Goal: Task Accomplishment & Management: Manage account settings

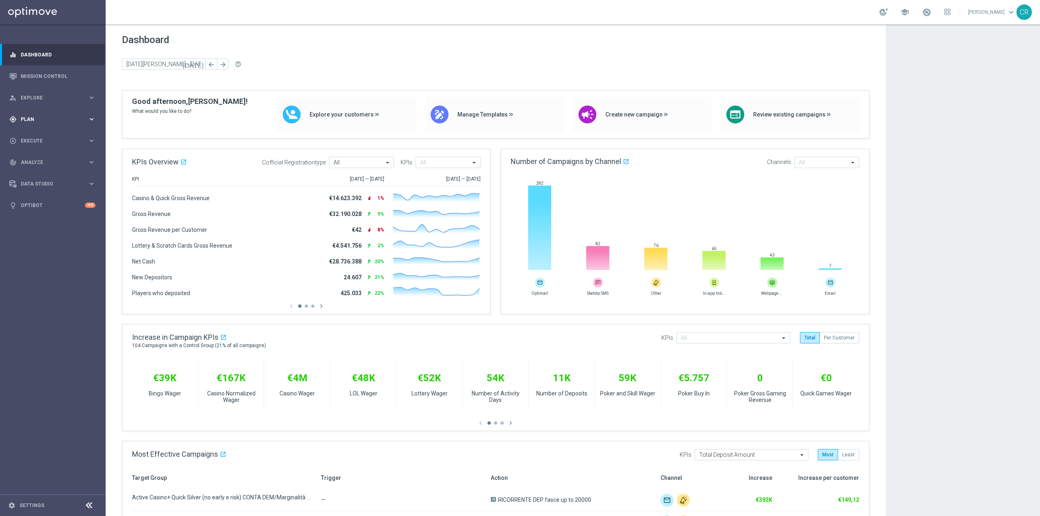
click at [67, 113] on div "gps_fixed Plan keyboard_arrow_right" at bounding box center [52, 119] width 105 height 22
click at [44, 132] on div "Target Groups" at bounding box center [63, 136] width 84 height 12
click at [43, 137] on link "Target Groups" at bounding box center [52, 136] width 63 height 7
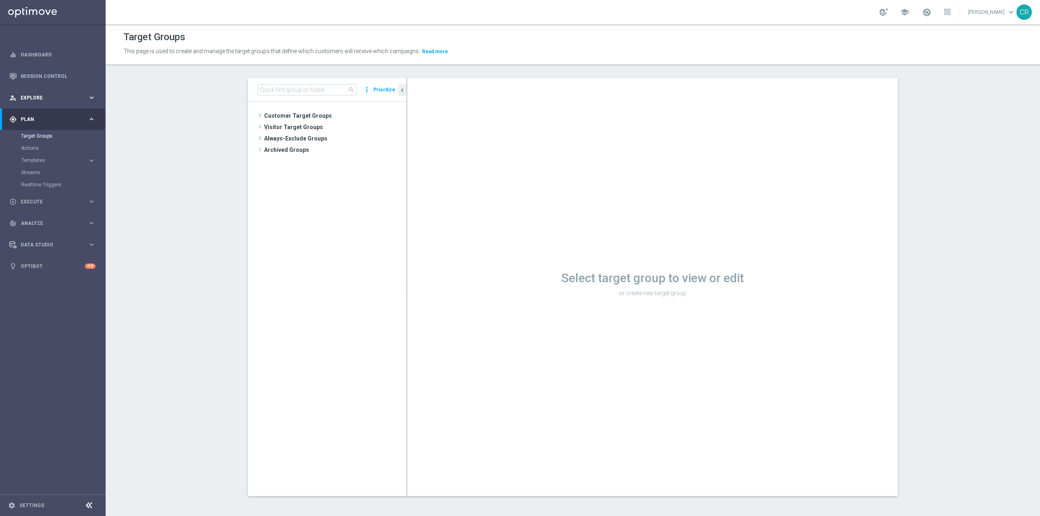
click at [57, 93] on div "person_search Explore keyboard_arrow_right" at bounding box center [52, 98] width 105 height 22
click at [50, 114] on link "Customer Explorer" at bounding box center [52, 114] width 63 height 7
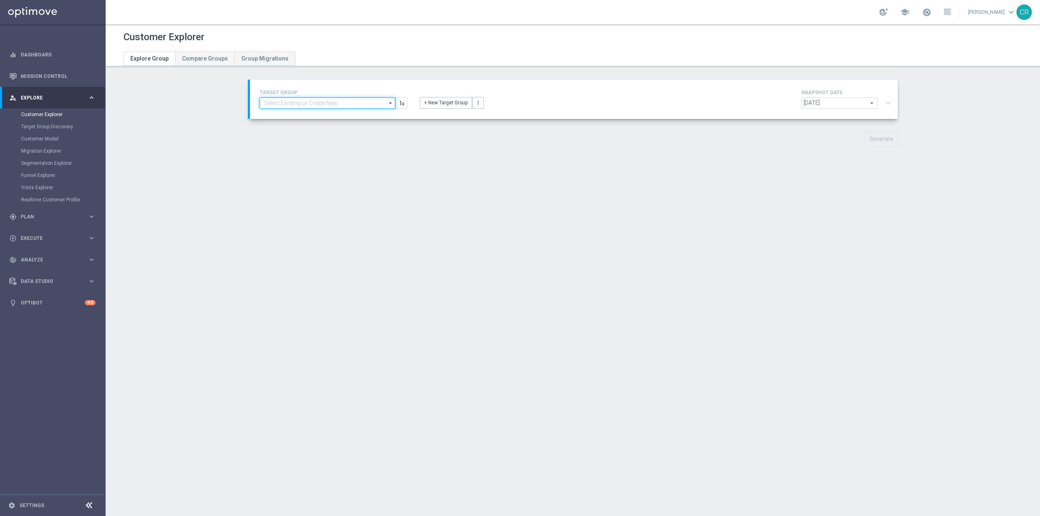
click at [347, 106] on input at bounding box center [328, 103] width 136 height 11
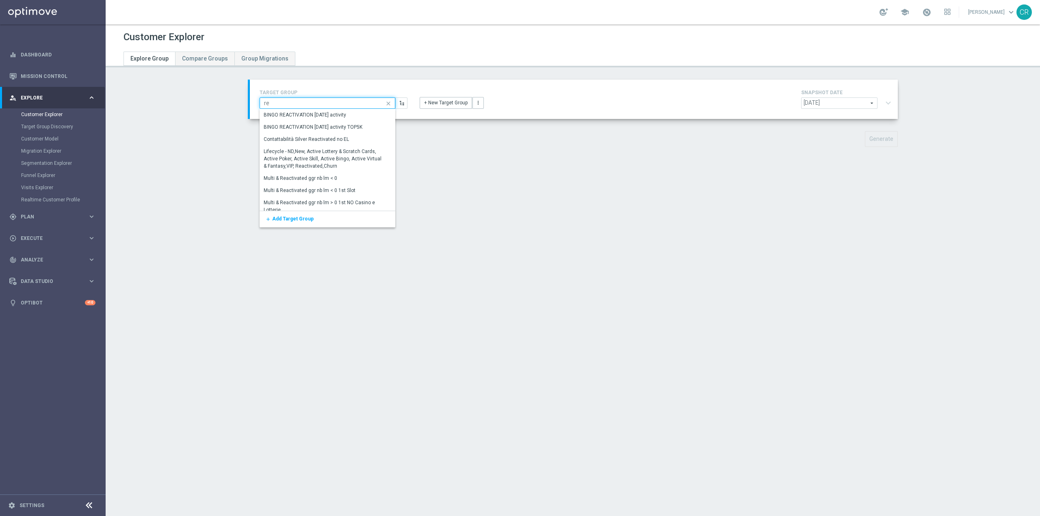
type input "r"
type input "master low reac"
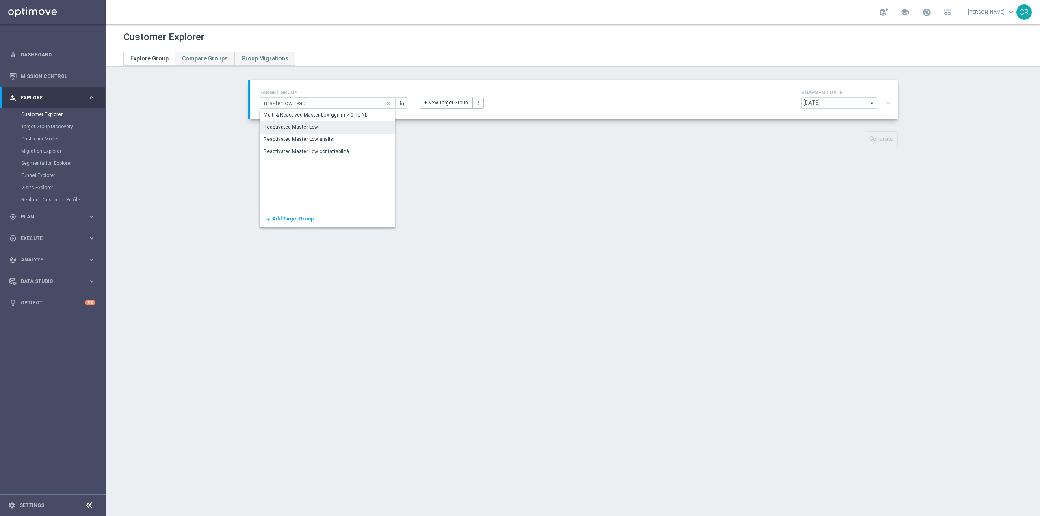
click at [339, 124] on div "Reactivated Master Low" at bounding box center [328, 126] width 136 height 11
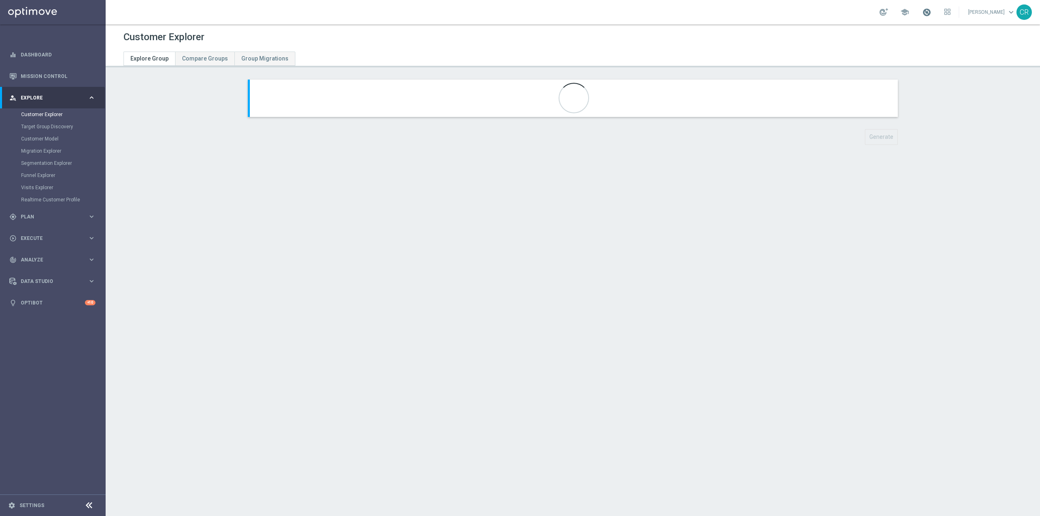
click at [922, 11] on span at bounding box center [926, 12] width 9 height 9
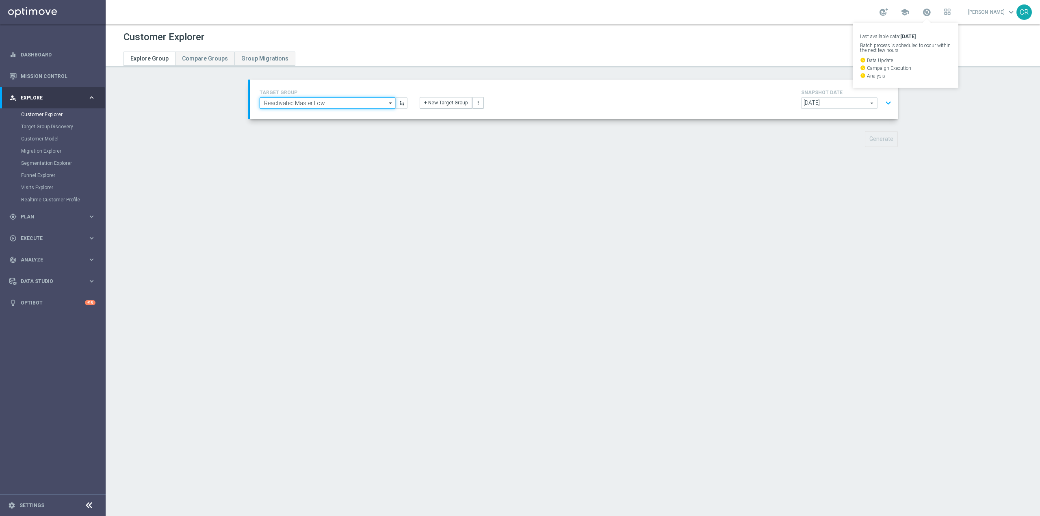
click at [343, 106] on input "Reactivated Master Low" at bounding box center [328, 103] width 136 height 11
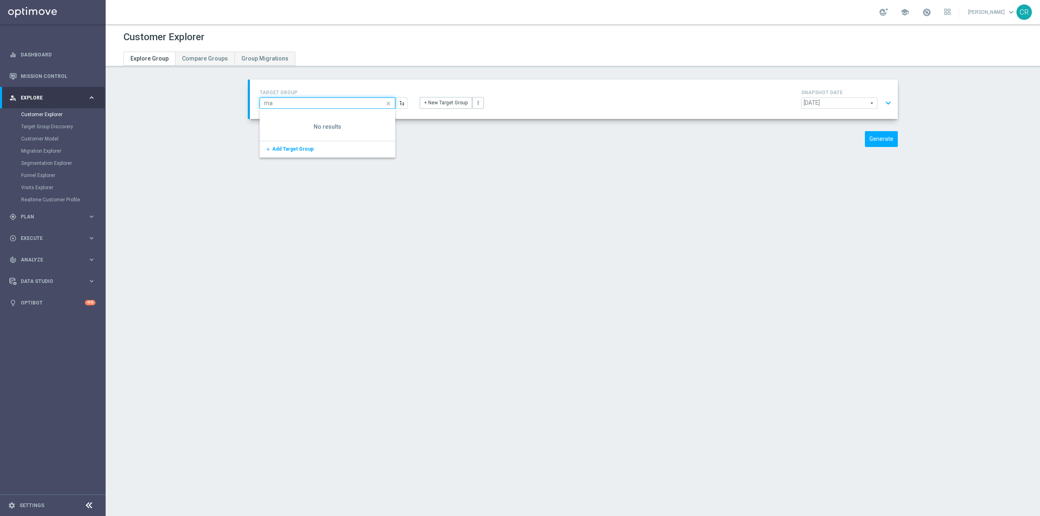
type input "m"
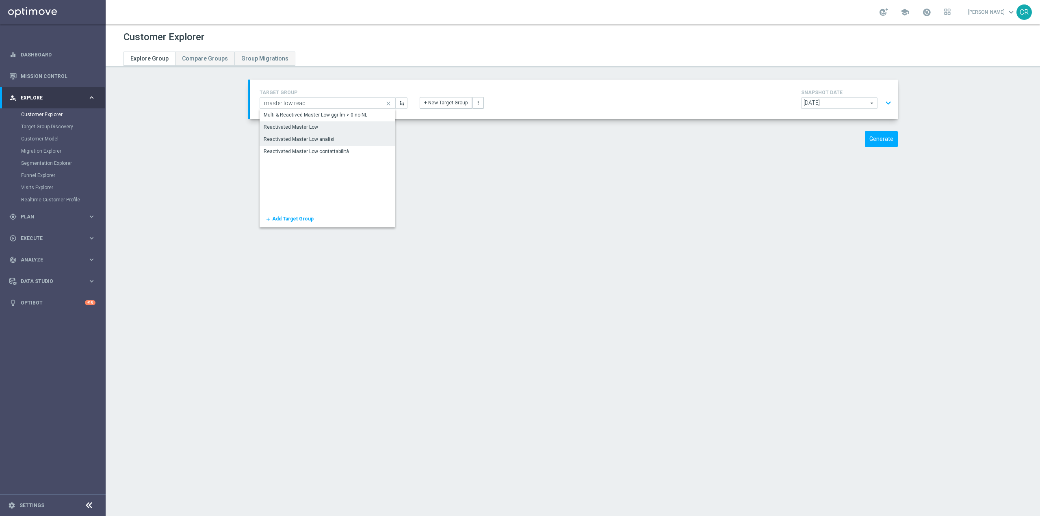
click at [336, 141] on div "Reactivated Master Low analisi" at bounding box center [328, 139] width 136 height 11
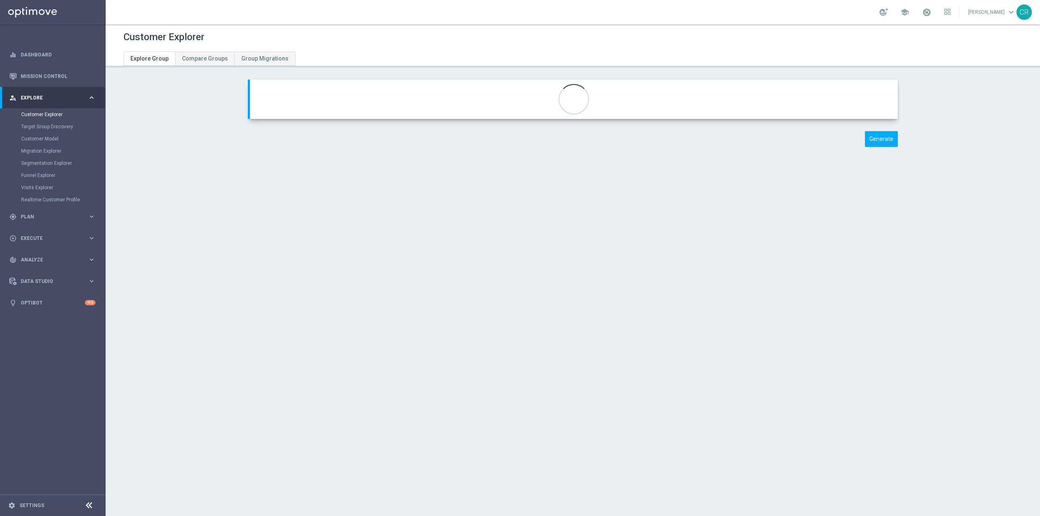
type input "Reactivated Master Low analisi"
click at [865, 103] on span "[DATE]" at bounding box center [840, 103] width 76 height 11
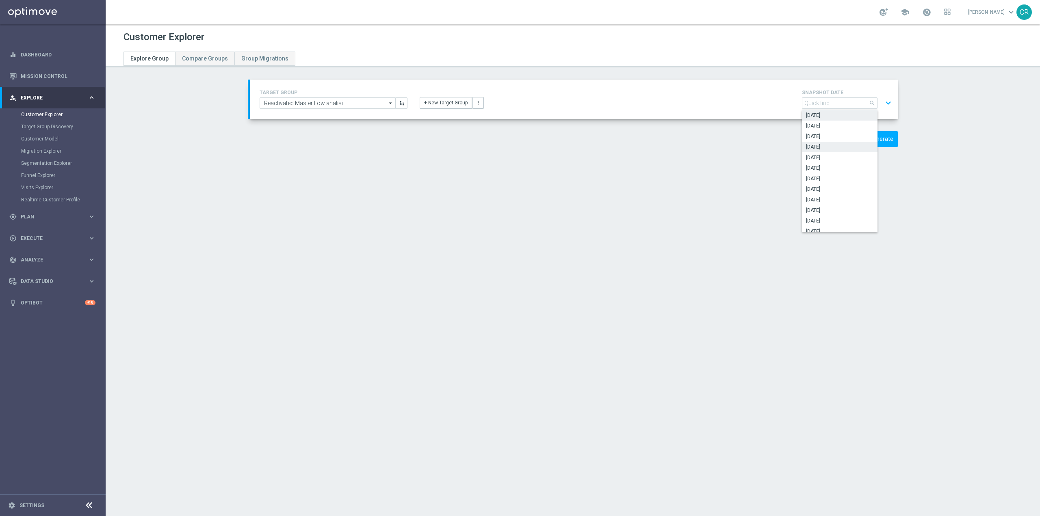
click at [836, 147] on span "[DATE]" at bounding box center [839, 147] width 67 height 7
type input "[DATE]"
click at [887, 101] on button "expand_more" at bounding box center [889, 102] width 12 height 15
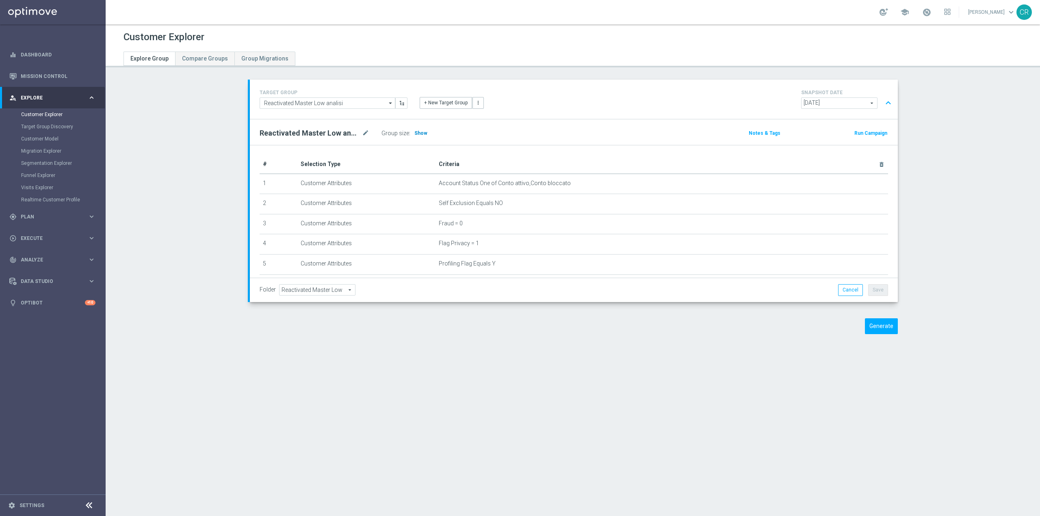
click at [419, 132] on span "Show" at bounding box center [420, 133] width 13 height 6
click at [849, 185] on icon "mode_edit" at bounding box center [852, 183] width 7 height 7
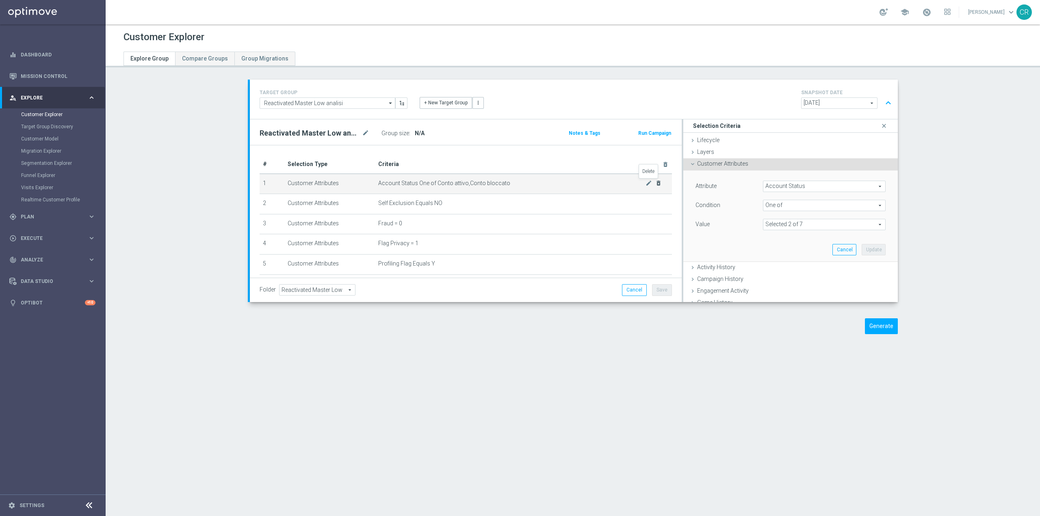
click at [655, 184] on icon "delete_forever" at bounding box center [658, 183] width 7 height 7
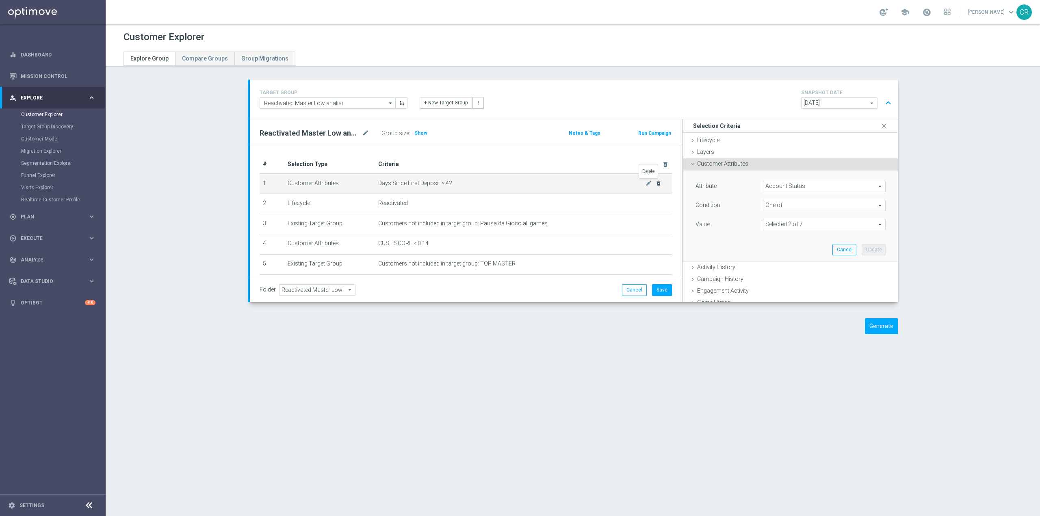
click at [655, 184] on icon "delete_forever" at bounding box center [658, 183] width 7 height 7
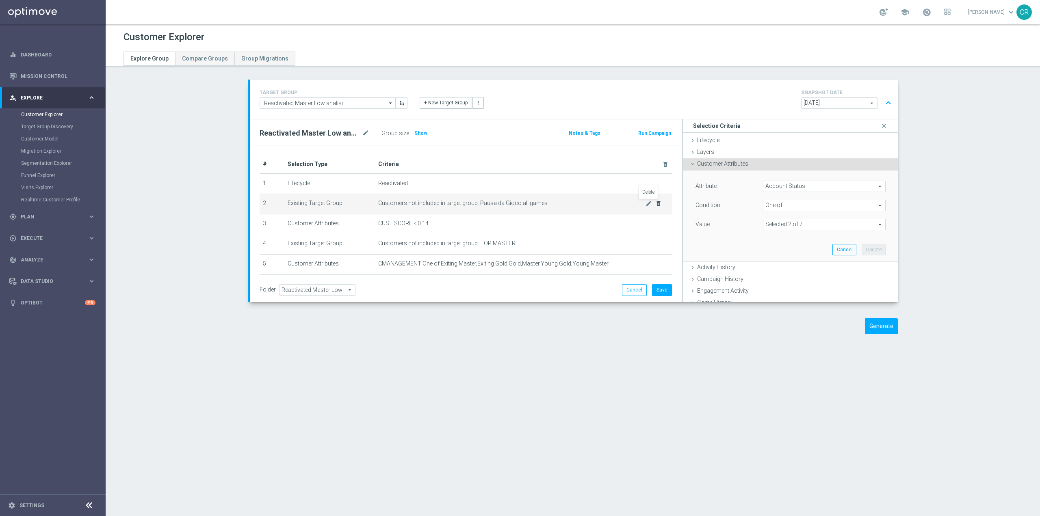
click at [655, 205] on icon "delete_forever" at bounding box center [658, 203] width 7 height 7
click at [655, 204] on icon "delete_forever" at bounding box center [658, 203] width 7 height 7
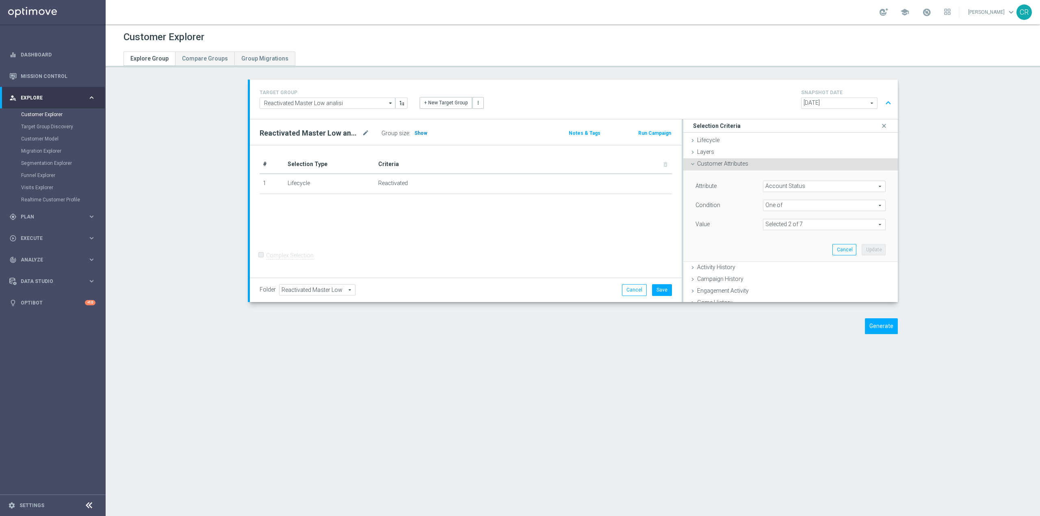
click at [414, 130] on span "Show" at bounding box center [420, 133] width 13 height 6
click at [880, 128] on icon "close" at bounding box center [884, 126] width 8 height 11
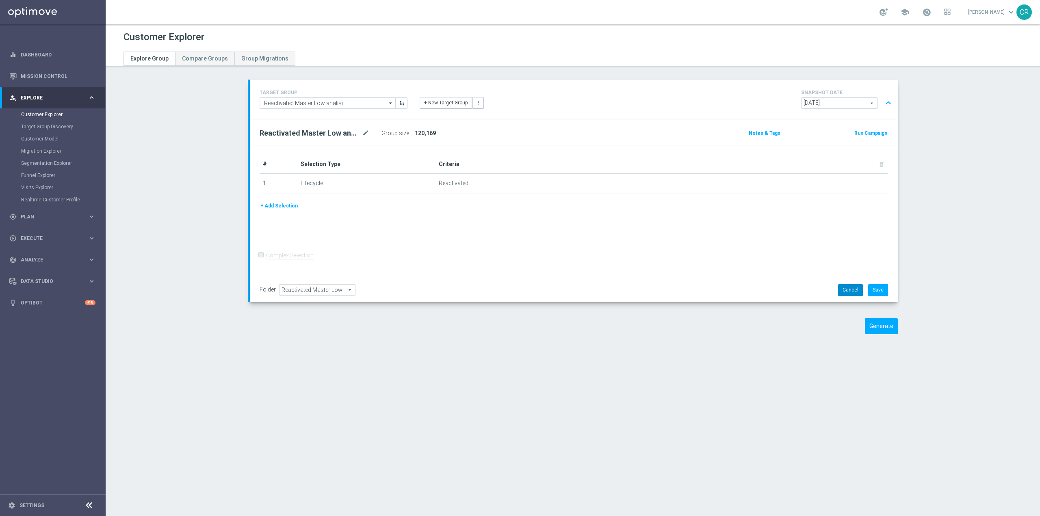
click at [848, 291] on button "Cancel" at bounding box center [850, 289] width 25 height 11
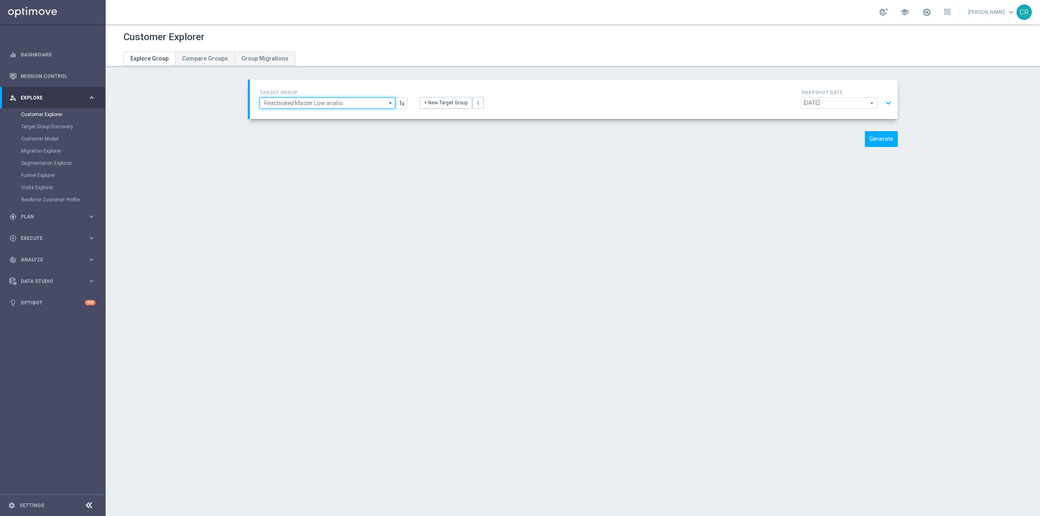
click at [363, 102] on input "Reactivated Master Low analisi" at bounding box center [328, 103] width 136 height 11
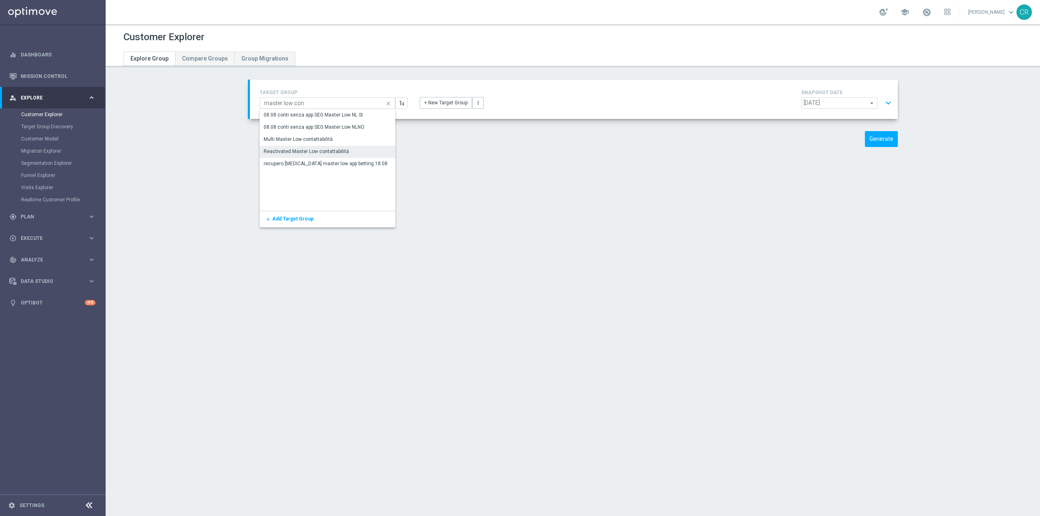
click at [354, 152] on div "Reactivated Master Low contattabilità" at bounding box center [328, 151] width 136 height 11
type input "Reactivated Master Low contattabilità"
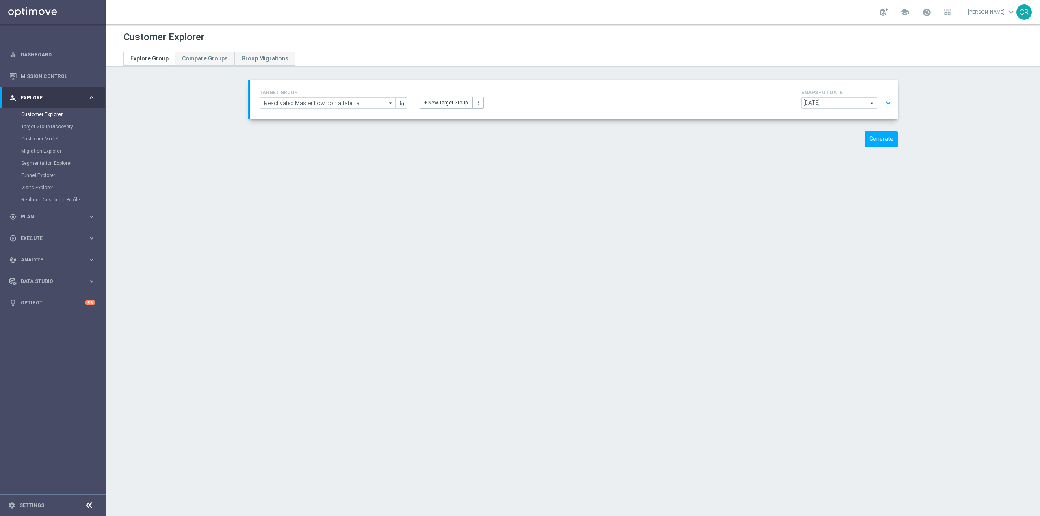
click at [886, 100] on button "expand_more" at bounding box center [889, 102] width 12 height 15
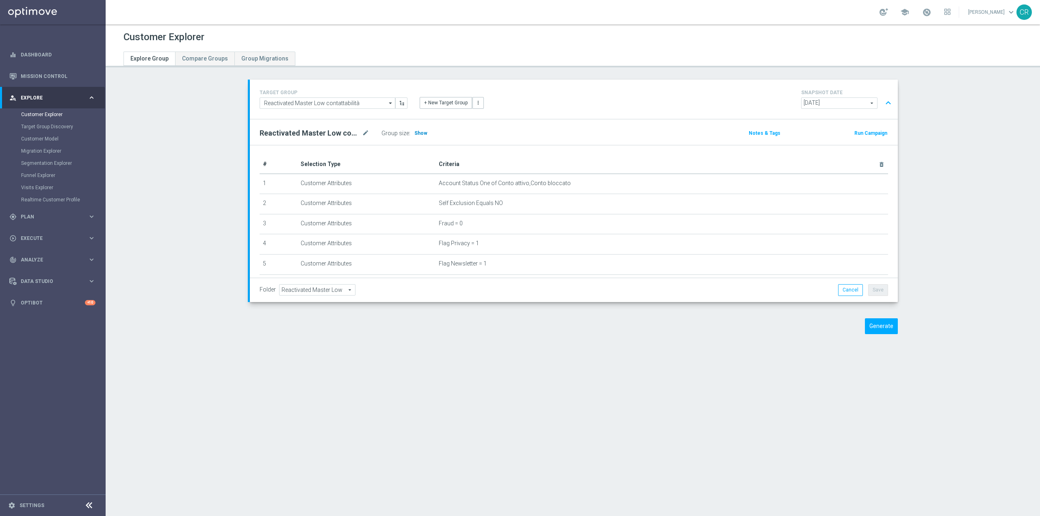
click at [414, 132] on span "Show" at bounding box center [420, 133] width 13 height 6
click at [922, 13] on span at bounding box center [926, 12] width 9 height 9
click at [883, 106] on button "expand_less" at bounding box center [889, 102] width 12 height 15
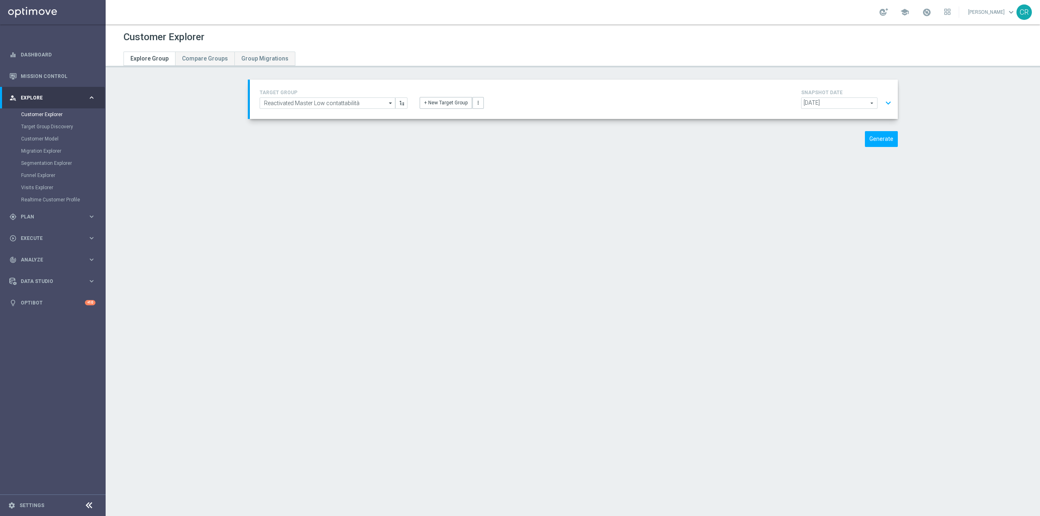
click at [870, 102] on span "[DATE]" at bounding box center [840, 103] width 76 height 11
click at [650, 167] on div "Customer Explorer Explore Group Compare Groups Group Migrations TARGET GROUP Re…" at bounding box center [573, 270] width 935 height 492
